Goal: Task Accomplishment & Management: Complete application form

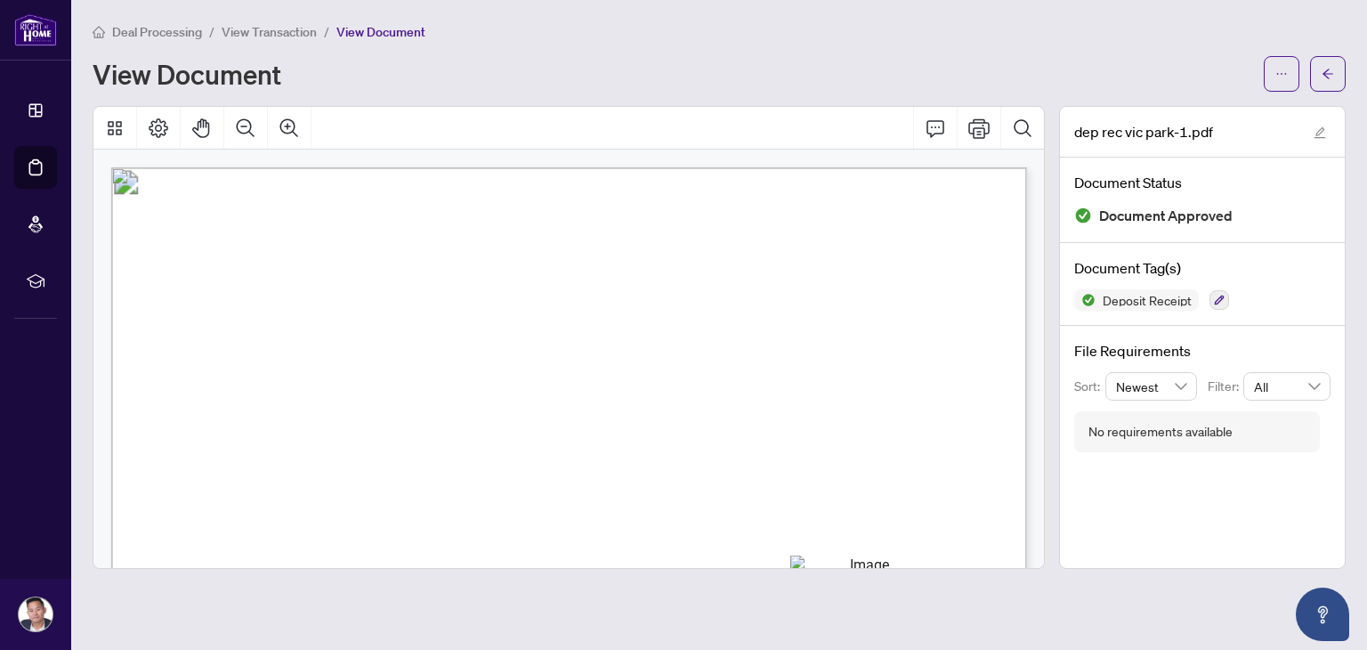
scroll to position [146, 0]
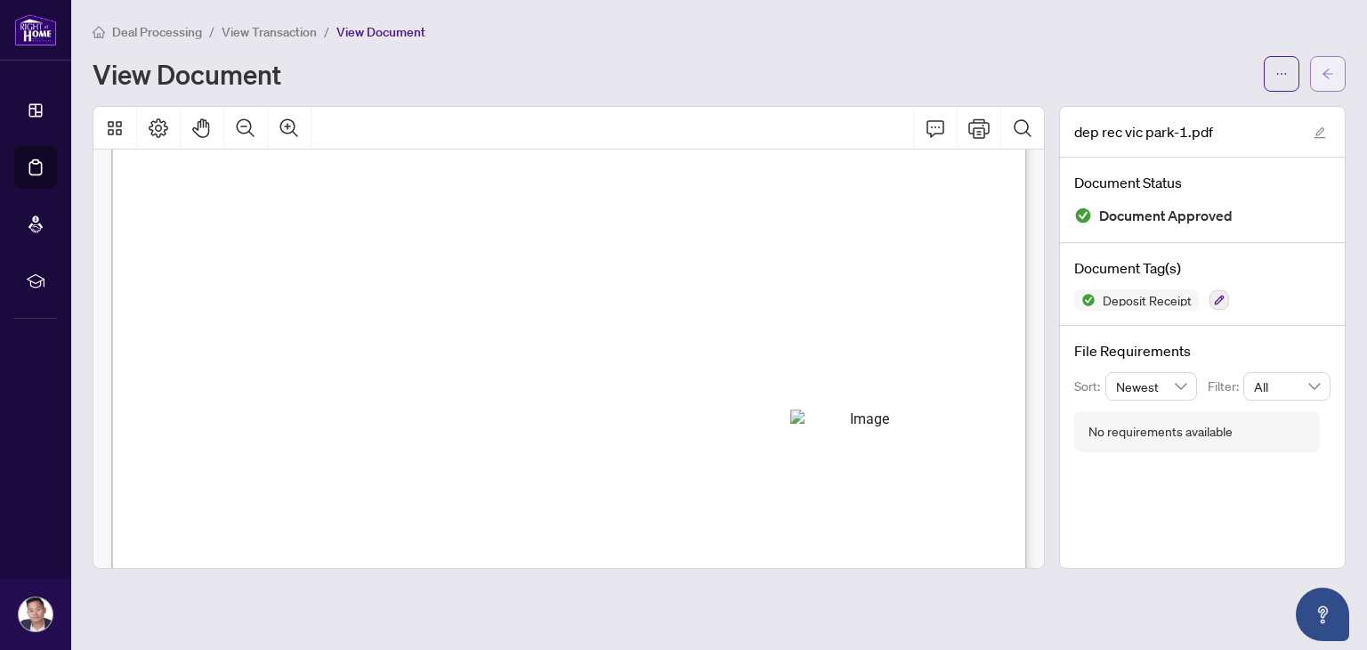
click at [1320, 73] on button "button" at bounding box center [1328, 74] width 36 height 36
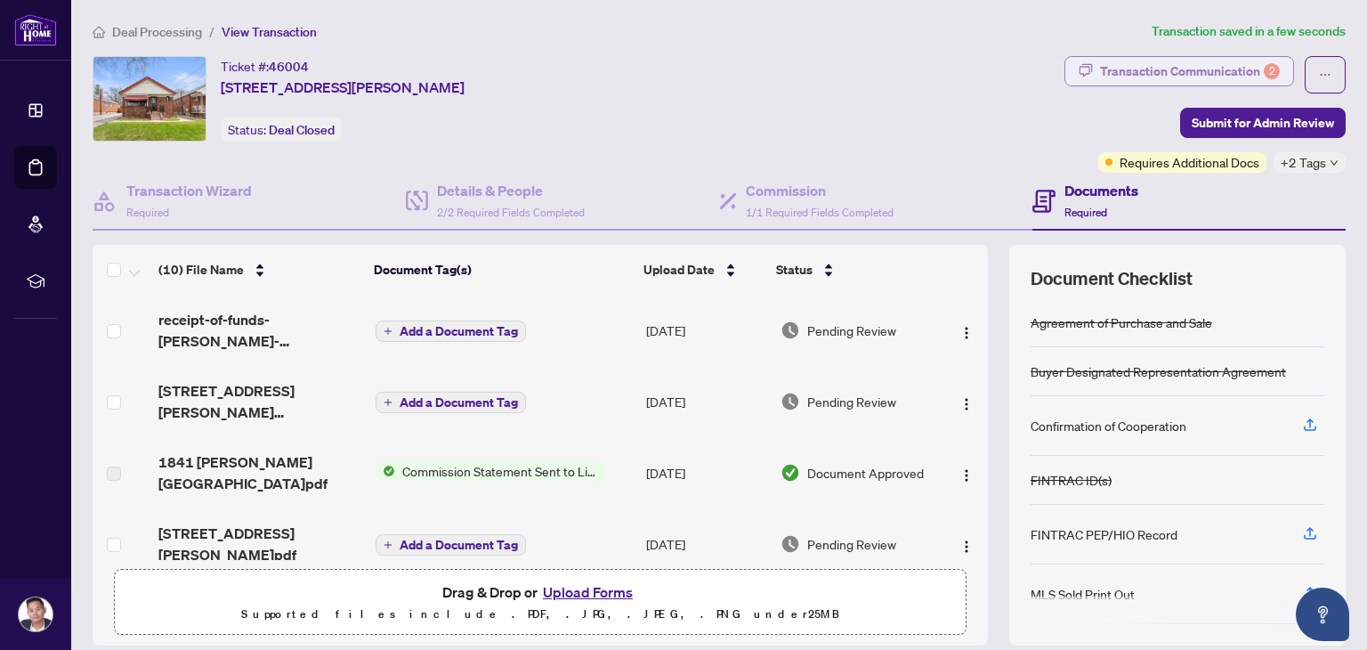
click at [1232, 81] on div "Transaction Communication 2" at bounding box center [1190, 71] width 180 height 28
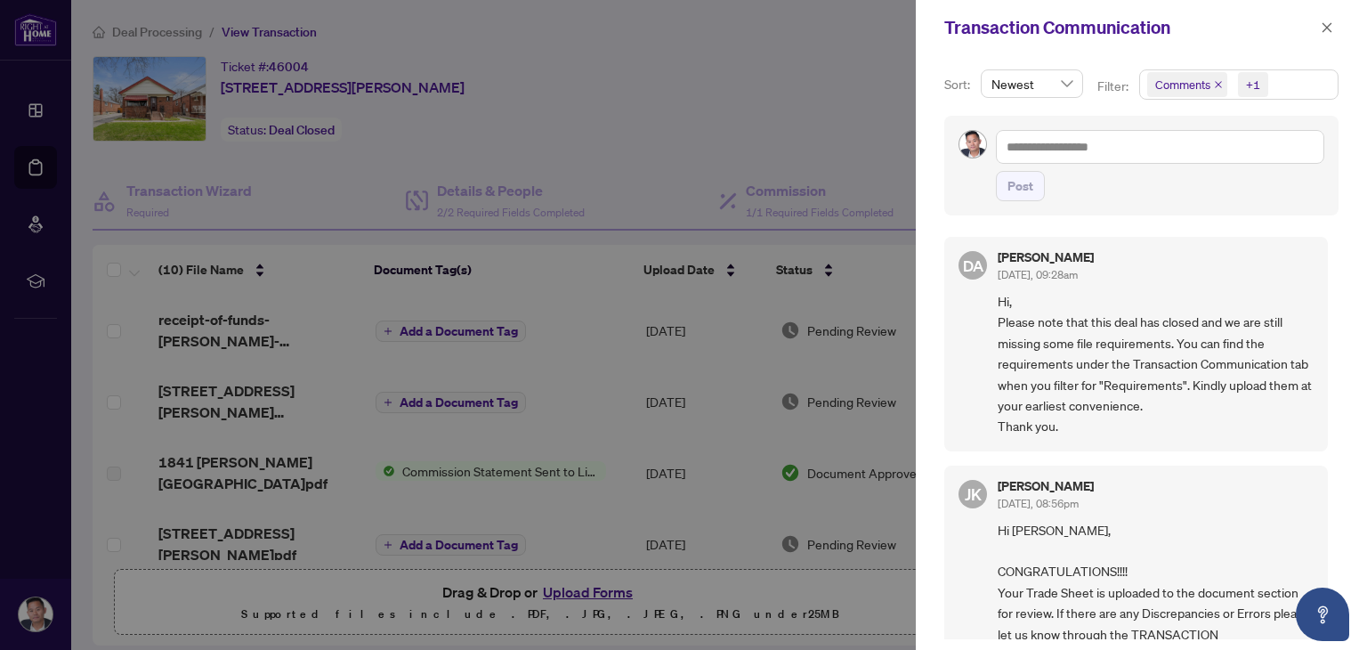
click at [1219, 85] on icon "close" at bounding box center [1218, 84] width 9 height 9
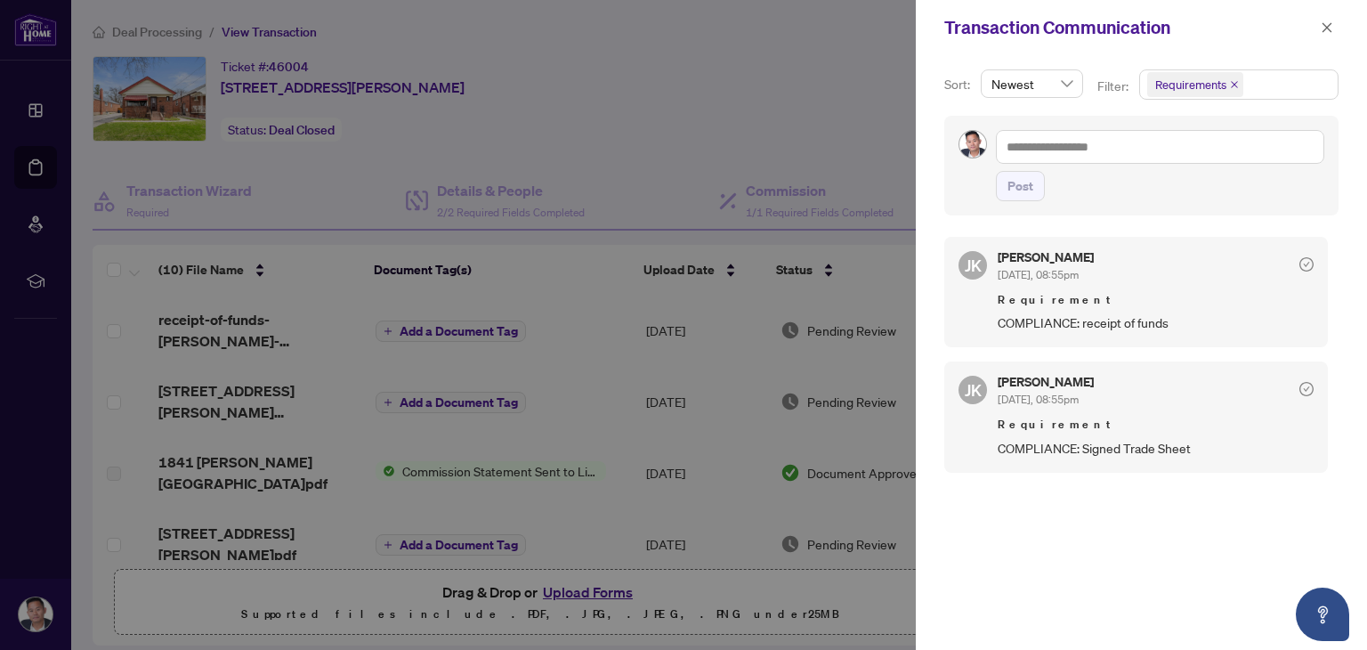
click at [745, 110] on div at bounding box center [683, 325] width 1367 height 650
click at [1326, 22] on icon "close" at bounding box center [1327, 27] width 12 height 12
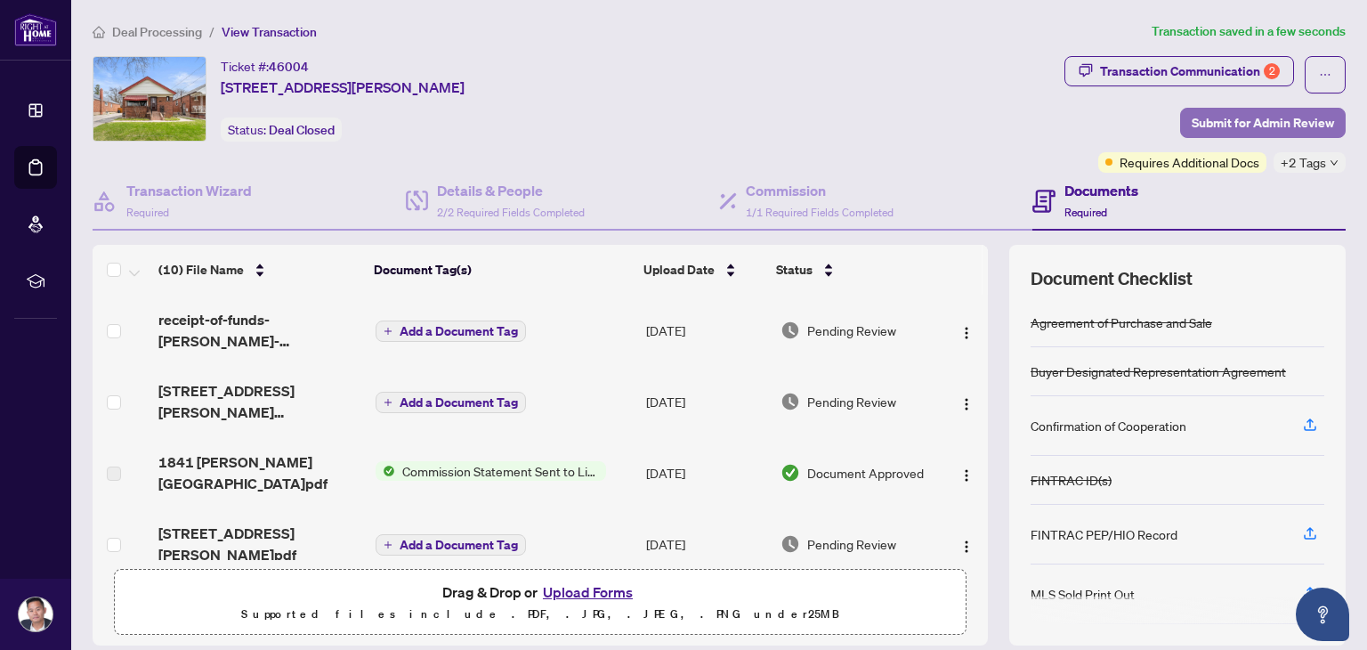
click at [1264, 124] on span "Submit for Admin Review" at bounding box center [1263, 123] width 142 height 28
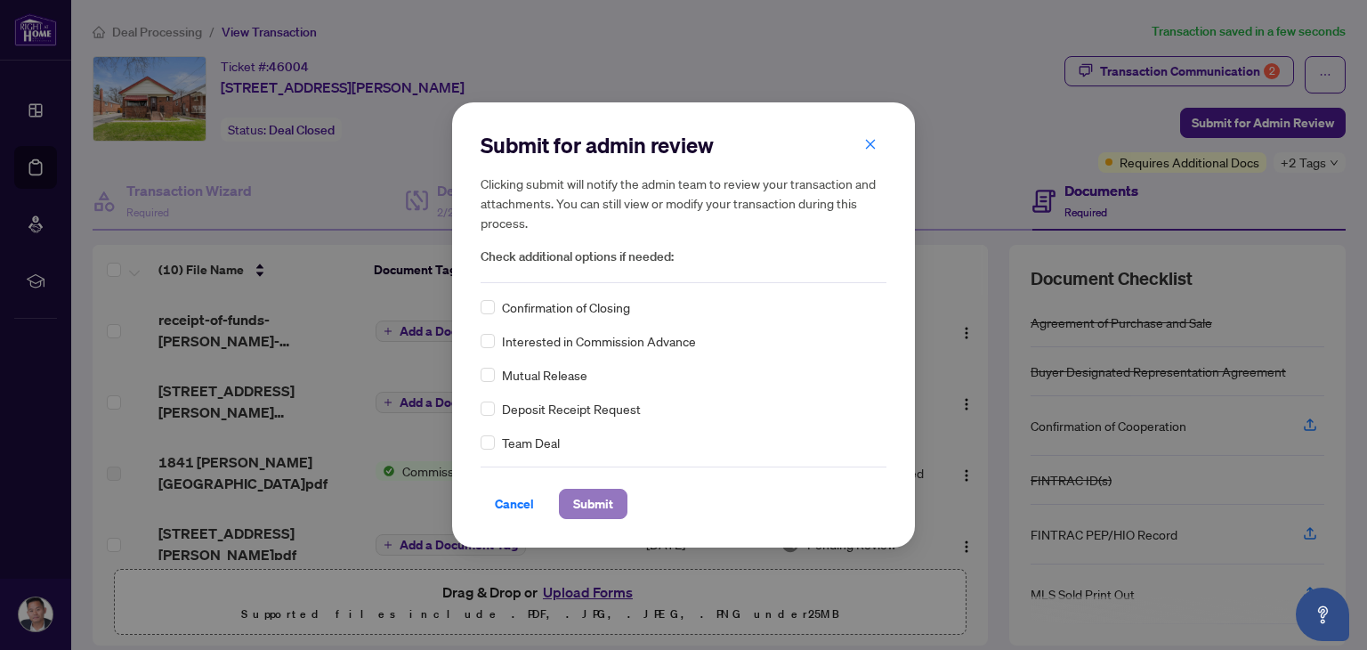
click at [611, 498] on span "Submit" at bounding box center [593, 504] width 40 height 28
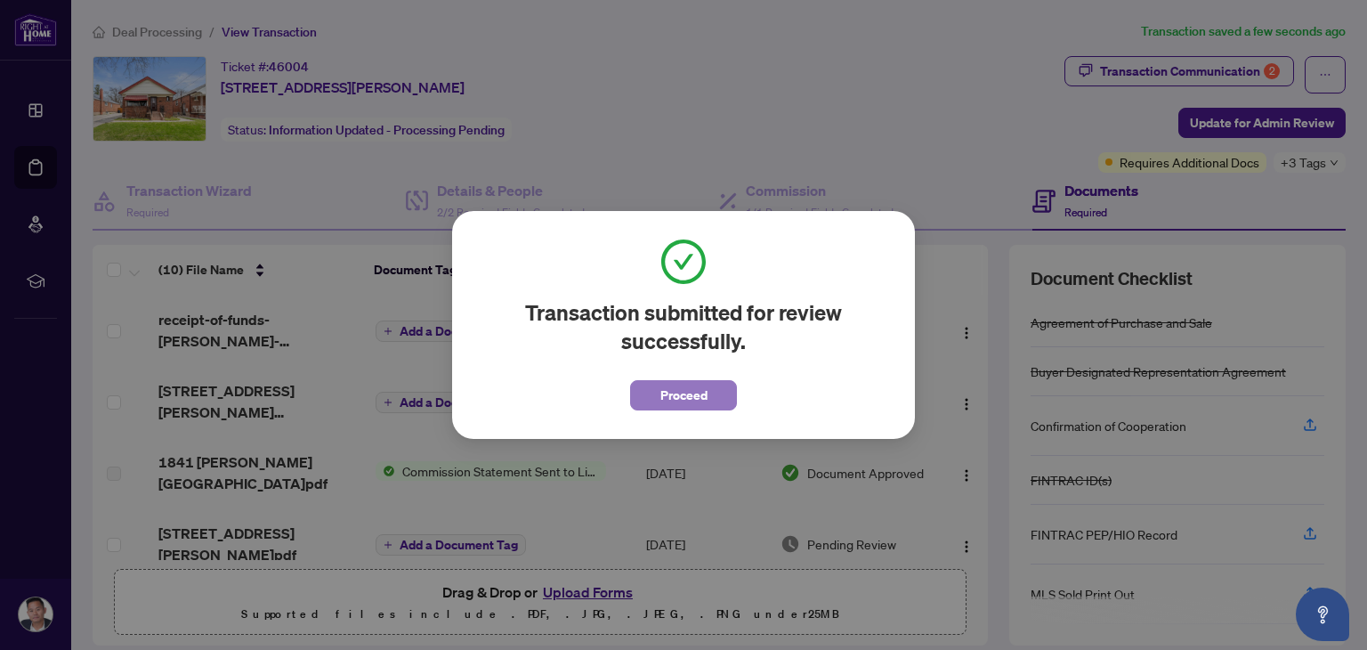
click at [669, 389] on span "Proceed" at bounding box center [683, 395] width 47 height 28
